Goal: Communication & Community: Ask a question

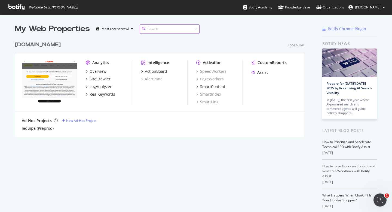
scroll to position [99, 290]
click at [254, 70] on div "Assist" at bounding box center [260, 72] width 17 height 5
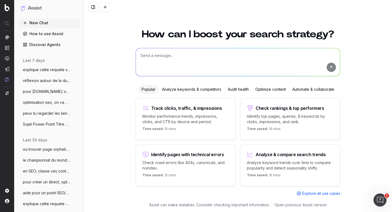
click at [45, 71] on span "explique cette requete sql : with bloc_" at bounding box center [47, 69] width 48 height 5
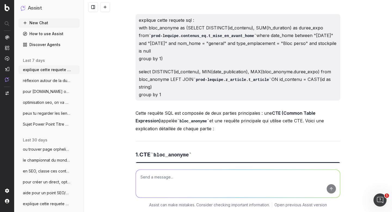
scroll to position [5784, 0]
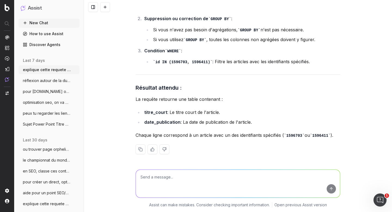
click at [43, 82] on span "réflexion autour de la durée de durée de" at bounding box center [47, 80] width 48 height 5
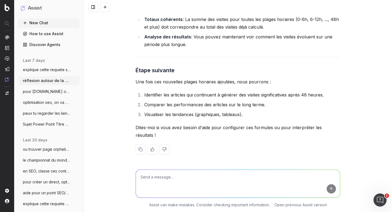
scroll to position [6539, 0]
click at [163, 184] on textarea at bounding box center [238, 184] width 204 height 28
type textarea "sur le meme sujet mais demande de fonction différente, ok ?"
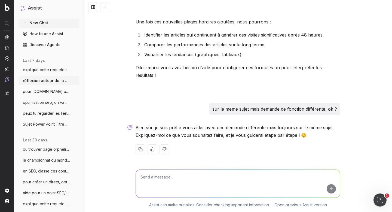
scroll to position [6599, 0]
click at [200, 177] on textarea "on a une colonne durée d'exposition c'est à dire le nombre d'heure exposée dans…" at bounding box center [238, 184] width 204 height 28
type textarea "en faites quasiment pareil mais je veux que les ID retenus soit que parmis les …"
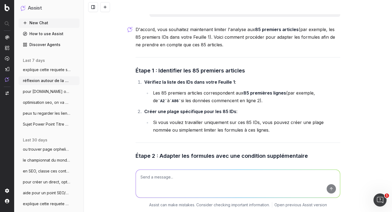
scroll to position [6717, 0]
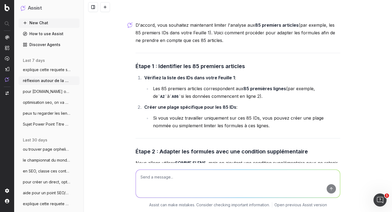
click at [187, 174] on textarea at bounding box center [238, 184] width 204 height 28
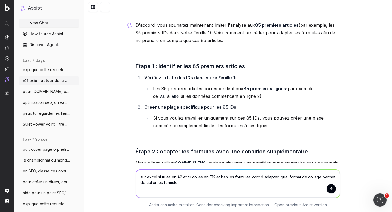
type textarea "sur excel si tu es en A2 et tu colles en F12 et bah les formules vont d'adapter…"
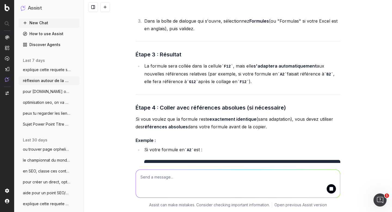
scroll to position [7459, 0]
